Goal: Information Seeking & Learning: Learn about a topic

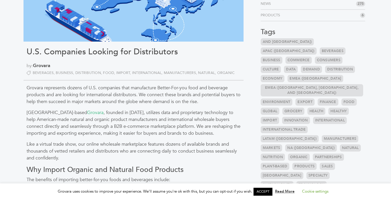
scroll to position [179, 0]
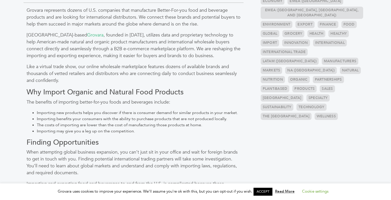
click at [285, 67] on link "NA ([GEOGRAPHIC_DATA])" at bounding box center [311, 70] width 52 height 7
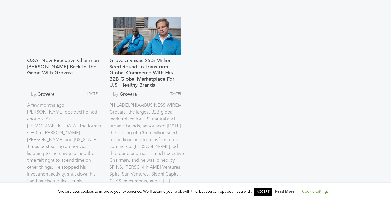
scroll to position [536, 0]
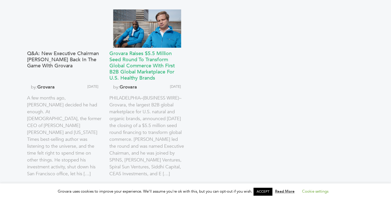
click at [133, 58] on h3 "Grovara Raises $5.5 Million Seed Round to Transform Global Commerce with First …" at bounding box center [146, 66] width 75 height 31
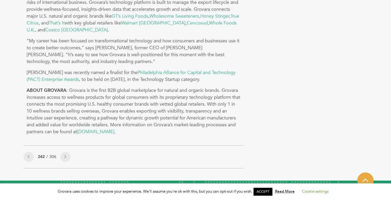
scroll to position [485, 0]
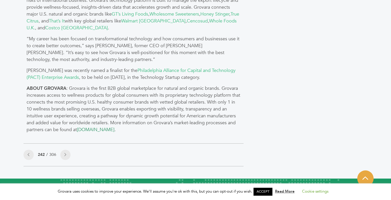
click at [77, 127] on link "www.grovara.com" at bounding box center [96, 130] width 38 height 6
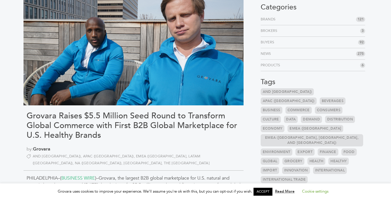
scroll to position [0, 0]
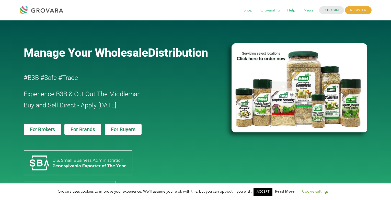
click at [31, 128] on span "For Brokers" at bounding box center [42, 129] width 25 height 5
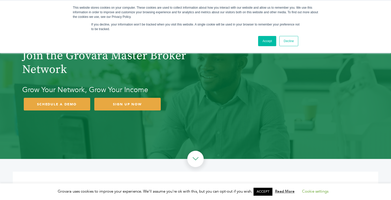
click at [235, 94] on div "Join the Grovara Master Broker Network Grow Your Network, Grow Your Income SCHE…" at bounding box center [196, 78] width 352 height 78
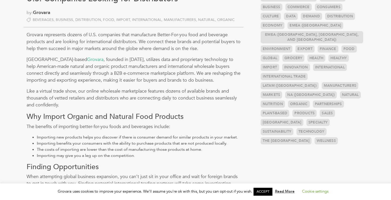
scroll to position [77, 0]
